Goal: Navigation & Orientation: Find specific page/section

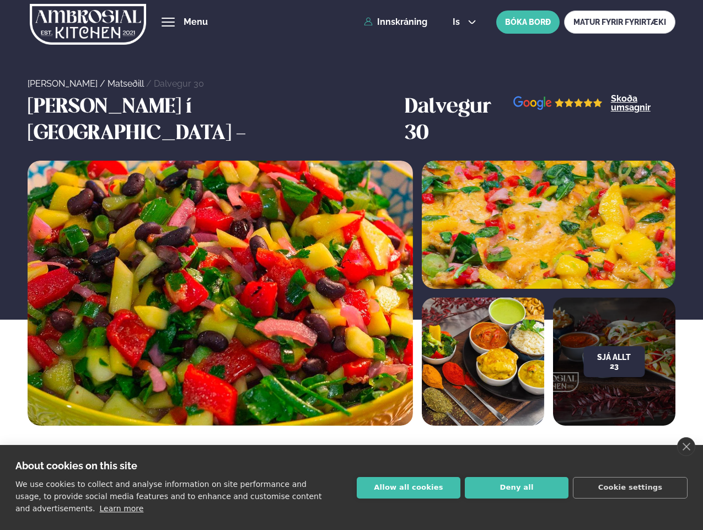
click at [686, 446] on link "close" at bounding box center [686, 446] width 18 height 19
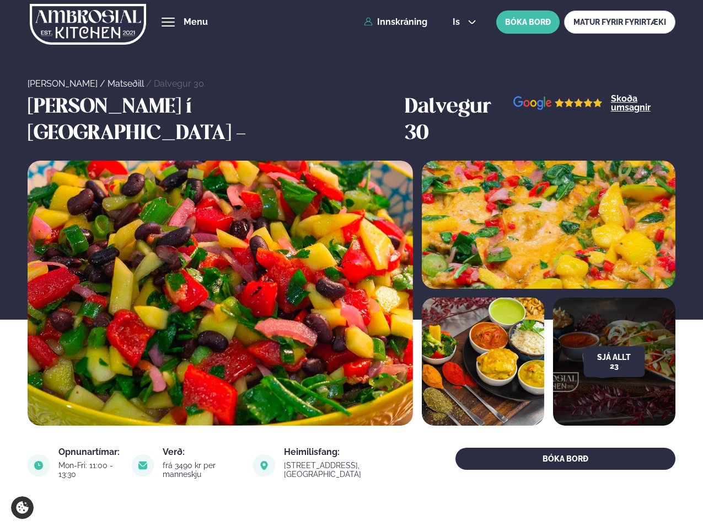
click at [168, 22] on span "hamburger" at bounding box center [168, 22] width 10 height 10
click at [463, 22] on span "is" at bounding box center [458, 22] width 10 height 9
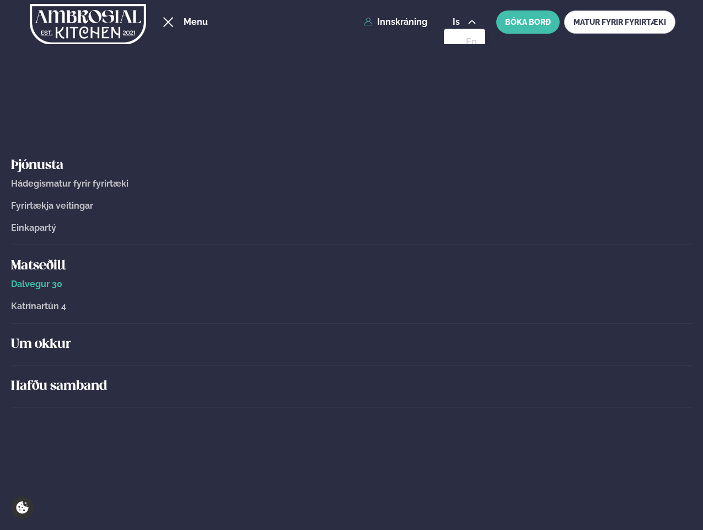
click at [614, 335] on h5 "Um okkur" at bounding box center [351, 344] width 681 height 18
